Goal: Information Seeking & Learning: Check status

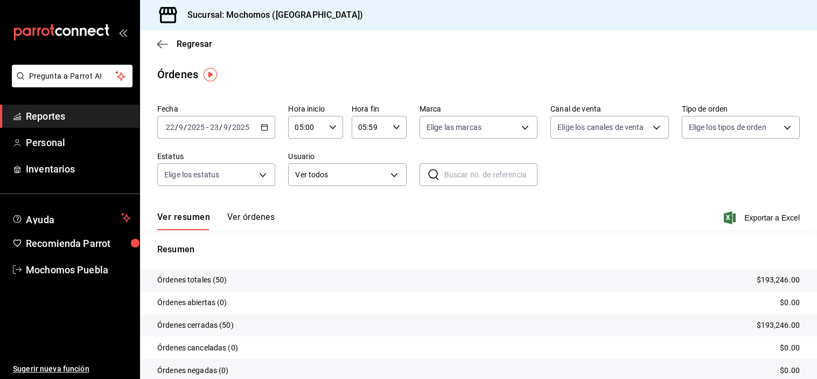
drag, startPoint x: 0, startPoint y: 0, endPoint x: 401, endPoint y: 175, distance: 437.7
click at [407, 178] on div "Fecha [DATE] [DATE] - [DATE] [DATE] Hora inicio 05:00 Hora inicio Hora fin 05:5…" at bounding box center [478, 149] width 643 height 99
click at [264, 126] on icon "button" at bounding box center [265, 127] width 8 height 8
click at [578, 248] on p "Resumen" at bounding box center [478, 249] width 643 height 13
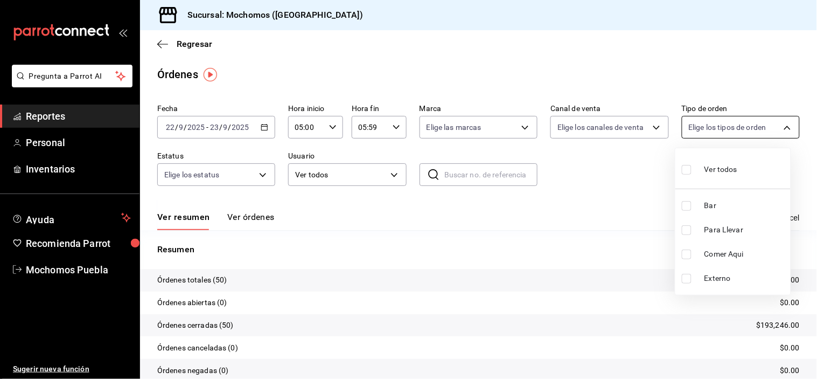
click at [694, 130] on body "Pregunta a Parrot AI Reportes Personal Inventarios Ayuda Recomienda Parrot Moch…" at bounding box center [408, 189] width 817 height 379
click at [53, 119] on div at bounding box center [408, 189] width 817 height 379
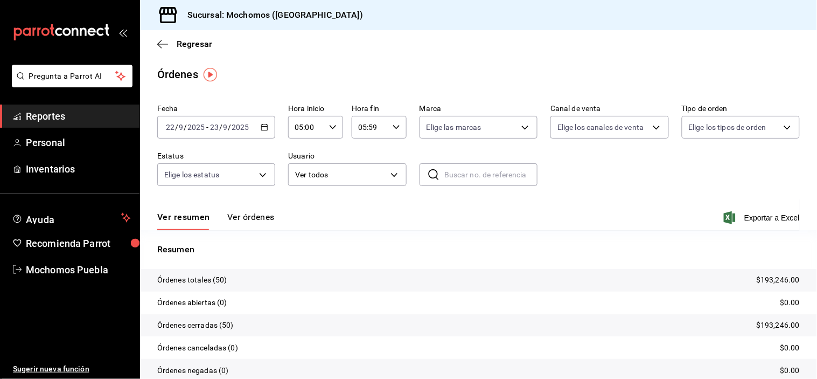
click at [54, 116] on span "Reportes" at bounding box center [78, 116] width 105 height 15
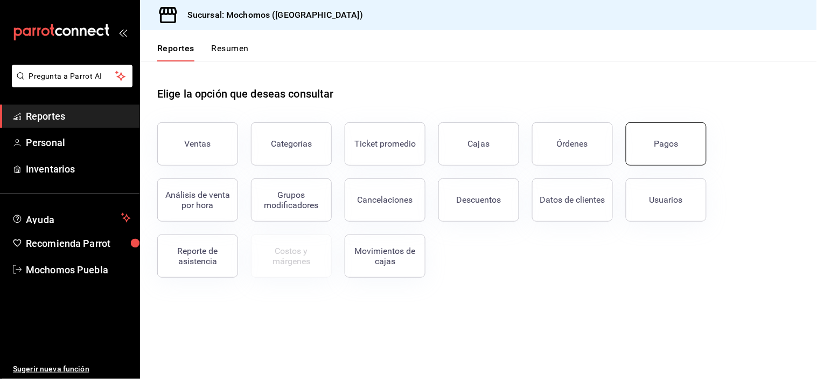
click at [672, 141] on div "Pagos" at bounding box center [667, 143] width 24 height 10
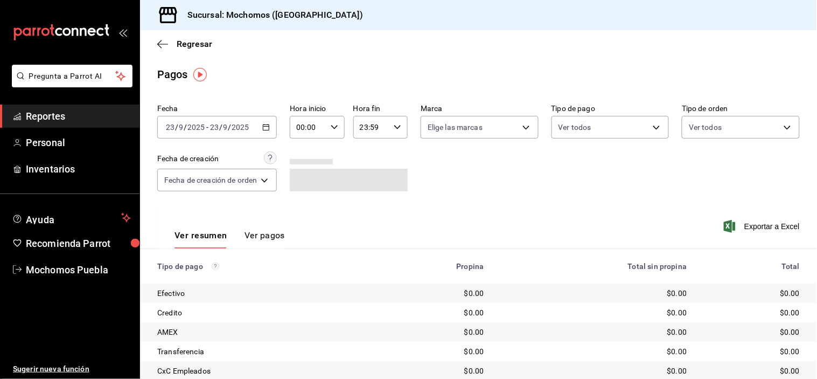
click at [272, 129] on div "[DATE] [DATE] - [DATE] [DATE]" at bounding box center [217, 127] width 120 height 23
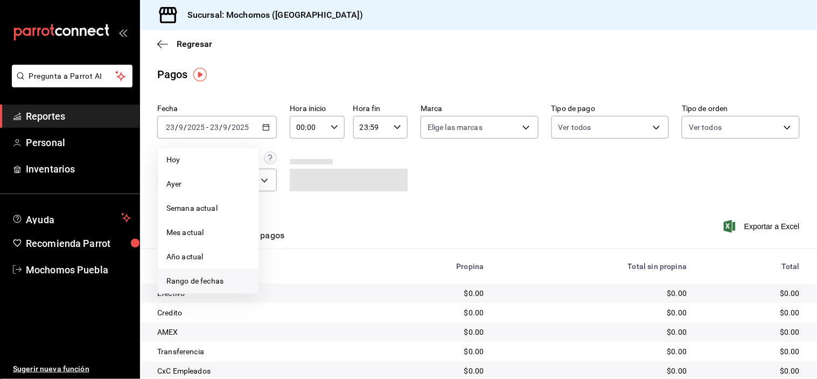
click at [211, 275] on span "Rango de fechas" at bounding box center [208, 280] width 84 height 11
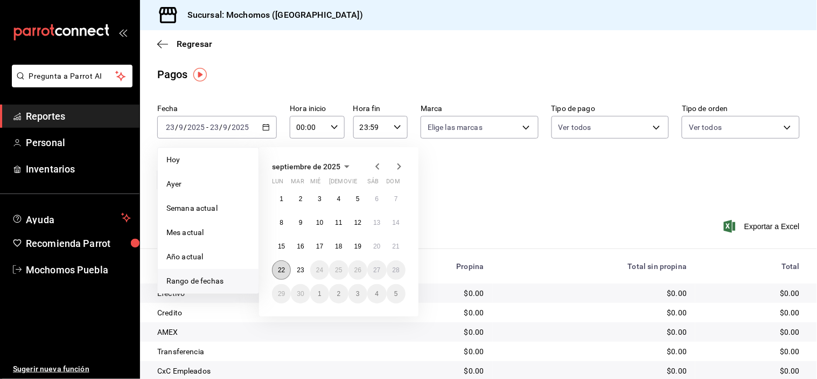
click at [277, 266] on button "22" at bounding box center [281, 269] width 19 height 19
click at [293, 267] on button "23" at bounding box center [300, 269] width 19 height 19
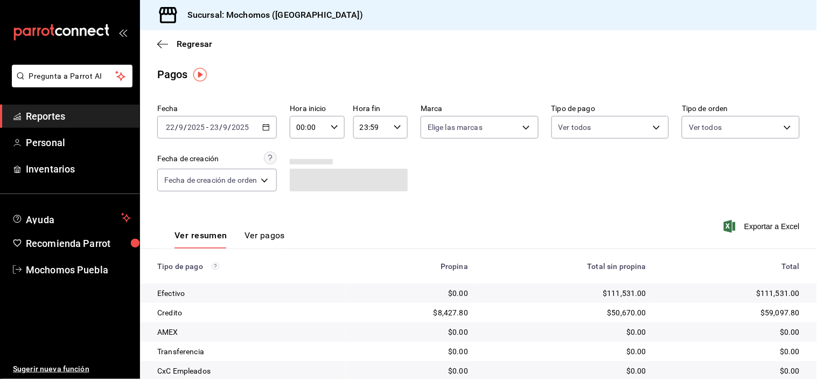
click at [336, 123] on icon "button" at bounding box center [335, 127] width 8 height 8
click at [302, 214] on button "05" at bounding box center [305, 225] width 23 height 22
type input "05:00"
click at [495, 208] on div at bounding box center [408, 189] width 817 height 379
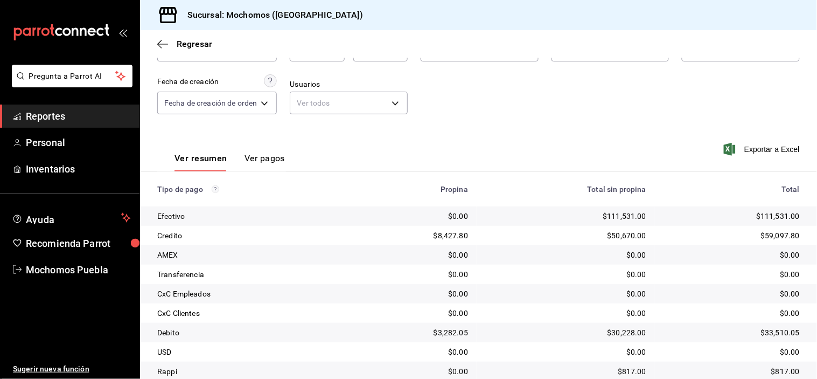
scroll to position [56, 0]
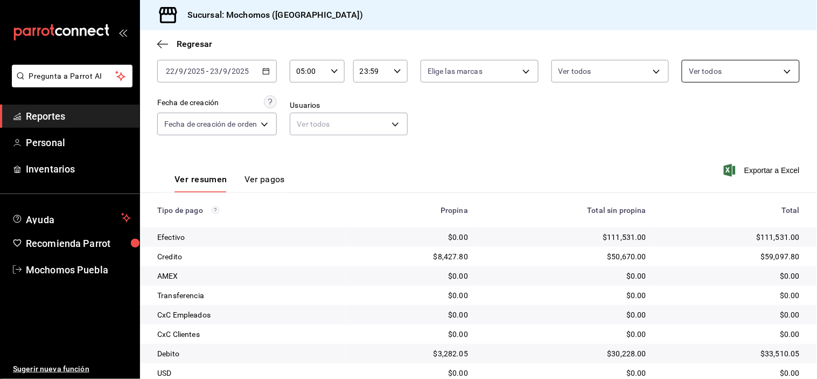
click at [745, 63] on body "Pregunta a Parrot AI Reportes Personal Inventarios Ayuda Recomienda Parrot Moch…" at bounding box center [408, 189] width 817 height 379
click at [684, 105] on label at bounding box center [690, 113] width 14 height 16
click at [684, 108] on input "checkbox" at bounding box center [688, 113] width 10 height 10
checkbox input "false"
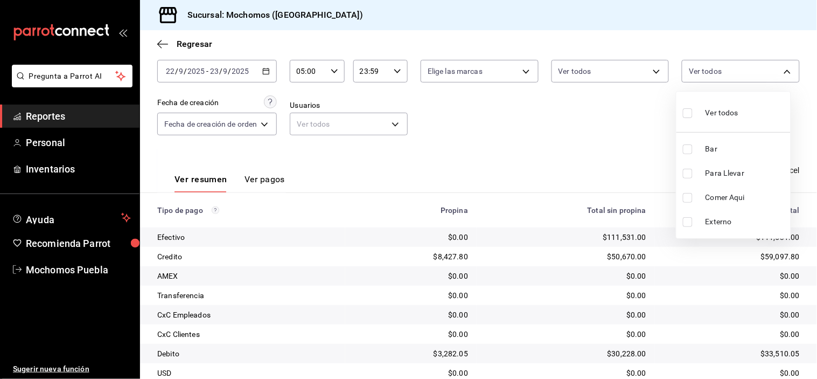
checkbox input "false"
click at [690, 148] on input "checkbox" at bounding box center [688, 149] width 10 height 10
checkbox input "true"
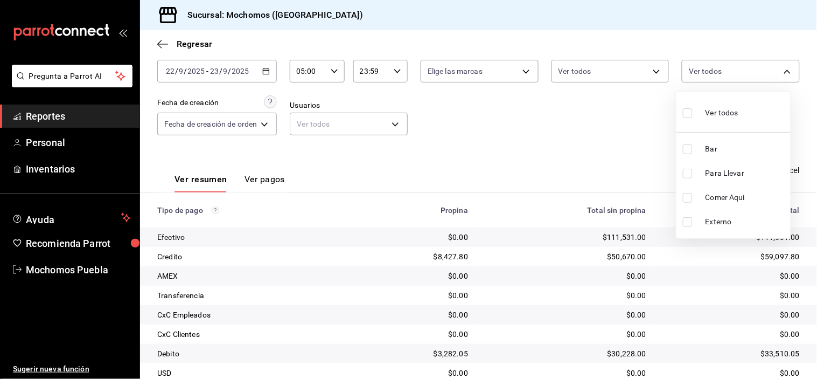
type input "c7bc0ce2-274d-49fd-89f5-4bcf8044acf9"
click at [572, 141] on div at bounding box center [408, 189] width 817 height 379
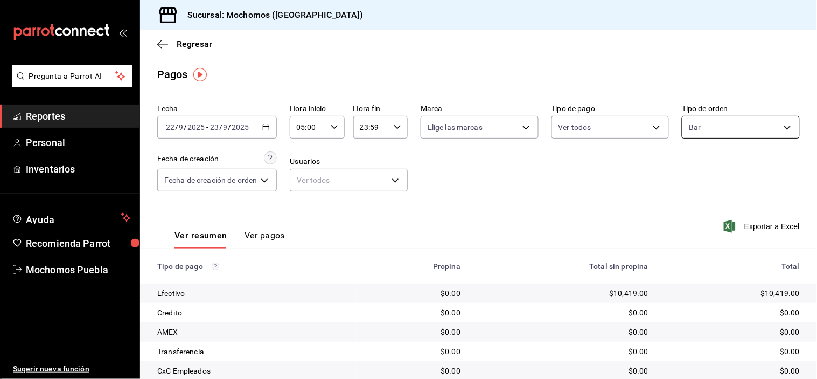
click at [736, 126] on body "Pregunta a Parrot AI Reportes Personal Inventarios Ayuda Recomienda Parrot Moch…" at bounding box center [408, 189] width 817 height 379
click at [695, 168] on label at bounding box center [690, 170] width 14 height 16
click at [693, 168] on input "checkbox" at bounding box center [688, 170] width 10 height 10
checkbox input "false"
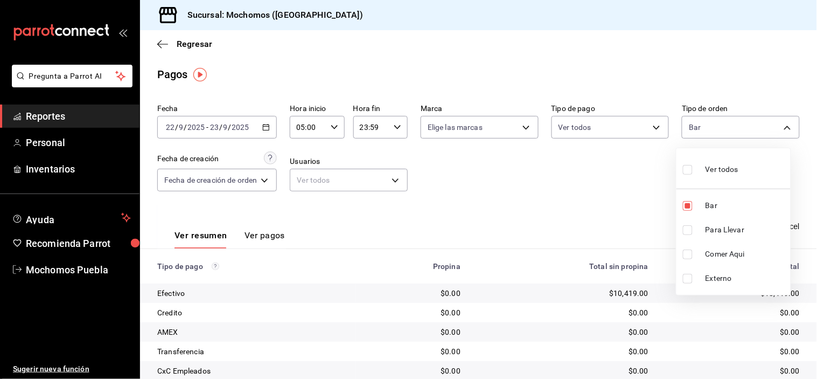
checkbox input "false"
click at [688, 167] on input "checkbox" at bounding box center [688, 170] width 10 height 10
checkbox input "true"
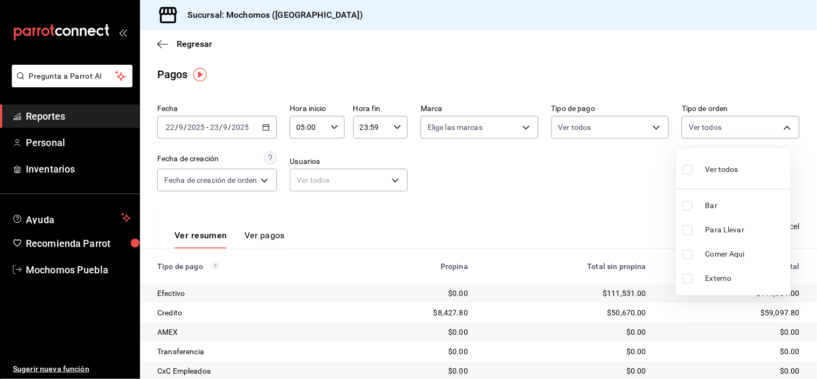
type input "c7bc0ce2-274d-49fd-89f5-4bcf8044acf9,c9e91c43-775f-4cd6-ac16-cfdc9e5fd636,e77b1…"
checkbox input "true"
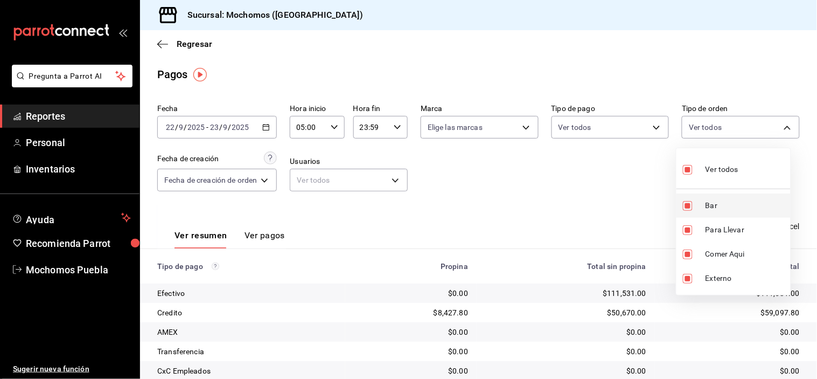
click at [687, 202] on input "checkbox" at bounding box center [688, 206] width 10 height 10
checkbox input "false"
type input "c9e91c43-775f-4cd6-ac16-cfdc9e5fd636,e77b1244-dd56-4ae6-90a6-fad4c81c99f8,EXTER…"
checkbox input "false"
click at [605, 197] on div at bounding box center [408, 189] width 817 height 379
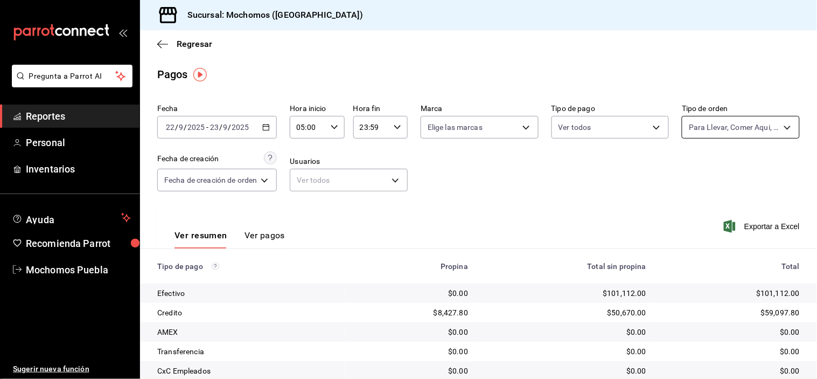
click at [714, 129] on body "Pregunta a Parrot AI Reportes Personal Inventarios Ayuda Recomienda Parrot Moch…" at bounding box center [408, 189] width 817 height 379
click at [690, 167] on input "checkbox" at bounding box center [688, 170] width 10 height 10
checkbox input "true"
type input "c7bc0ce2-274d-49fd-89f5-4bcf8044acf9,c9e91c43-775f-4cd6-ac16-cfdc9e5fd636,e77b1…"
checkbox input "true"
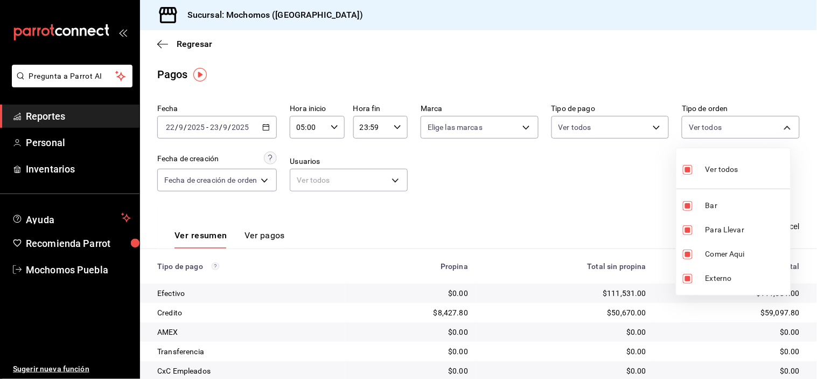
click at [589, 190] on div at bounding box center [408, 189] width 817 height 379
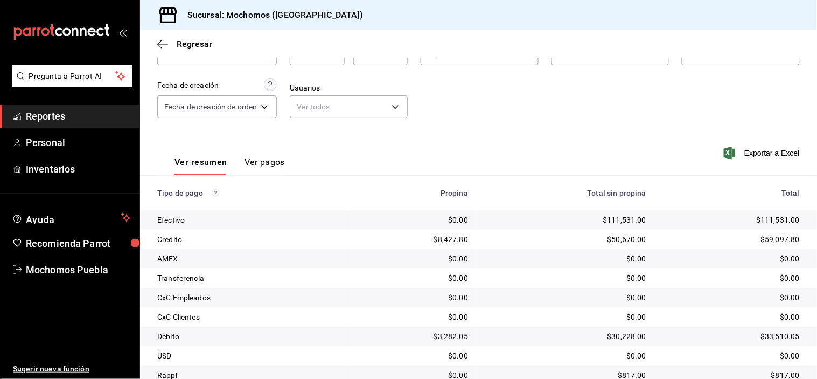
scroll to position [56, 0]
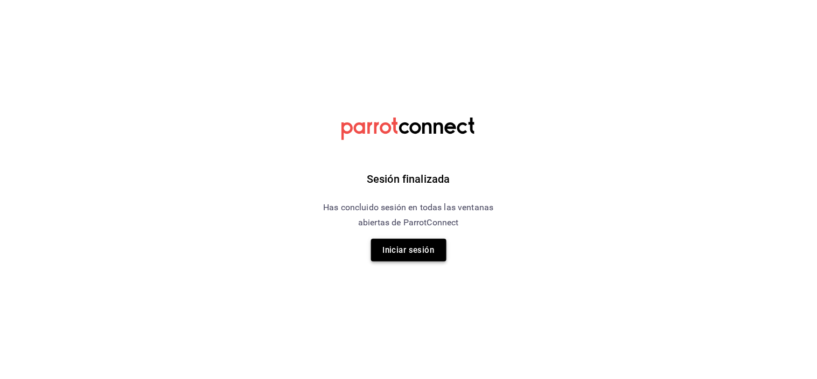
click at [419, 244] on button "Iniciar sesión" at bounding box center [408, 250] width 75 height 23
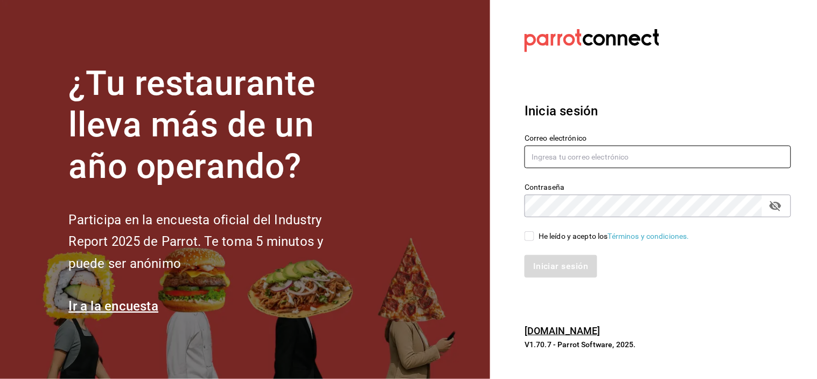
type input "[EMAIL_ADDRESS][DOMAIN_NAME]"
drag, startPoint x: 525, startPoint y: 235, endPoint x: 532, endPoint y: 249, distance: 15.4
click at [525, 236] on input "He leído y acepto los Términos y condiciones." at bounding box center [530, 236] width 10 height 10
checkbox input "true"
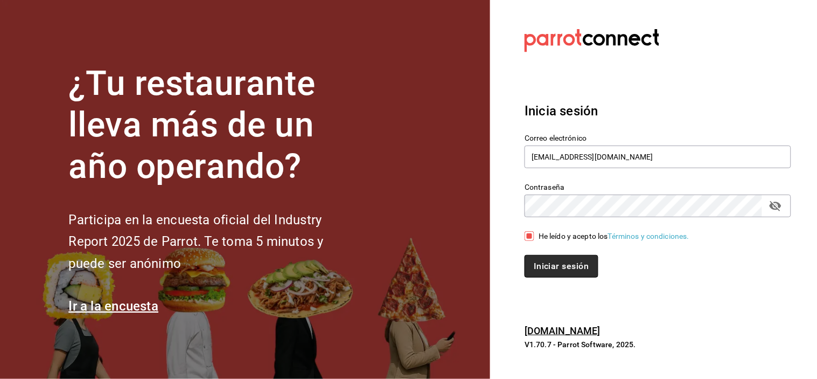
click at [537, 256] on button "Iniciar sesión" at bounding box center [561, 266] width 73 height 23
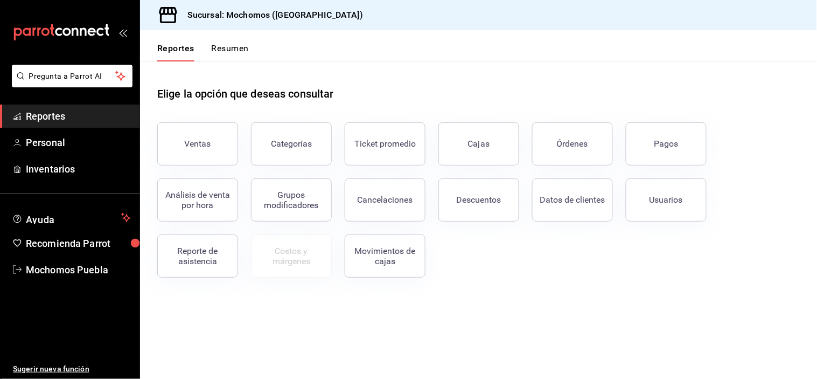
click at [697, 134] on button "Pagos" at bounding box center [666, 143] width 81 height 43
